Goal: Find specific page/section: Find specific page/section

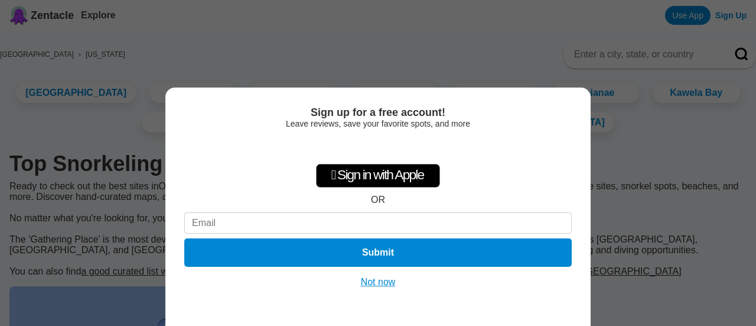
click at [369, 277] on button "Not now" at bounding box center [378, 282] width 42 height 12
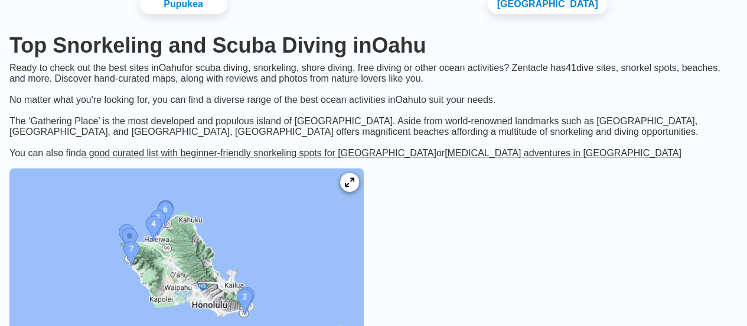
scroll to position [177, 0]
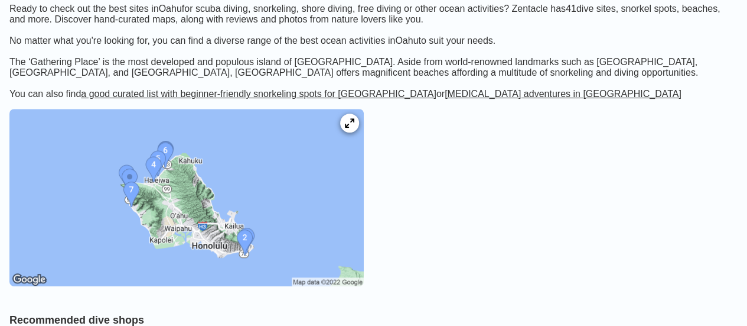
click at [449, 99] on link "[MEDICAL_DATA] adventures in [GEOGRAPHIC_DATA]" at bounding box center [563, 94] width 237 height 10
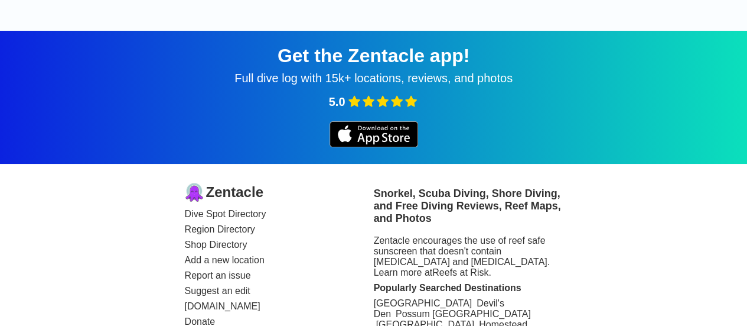
scroll to position [6818, 0]
